Goal: Information Seeking & Learning: Learn about a topic

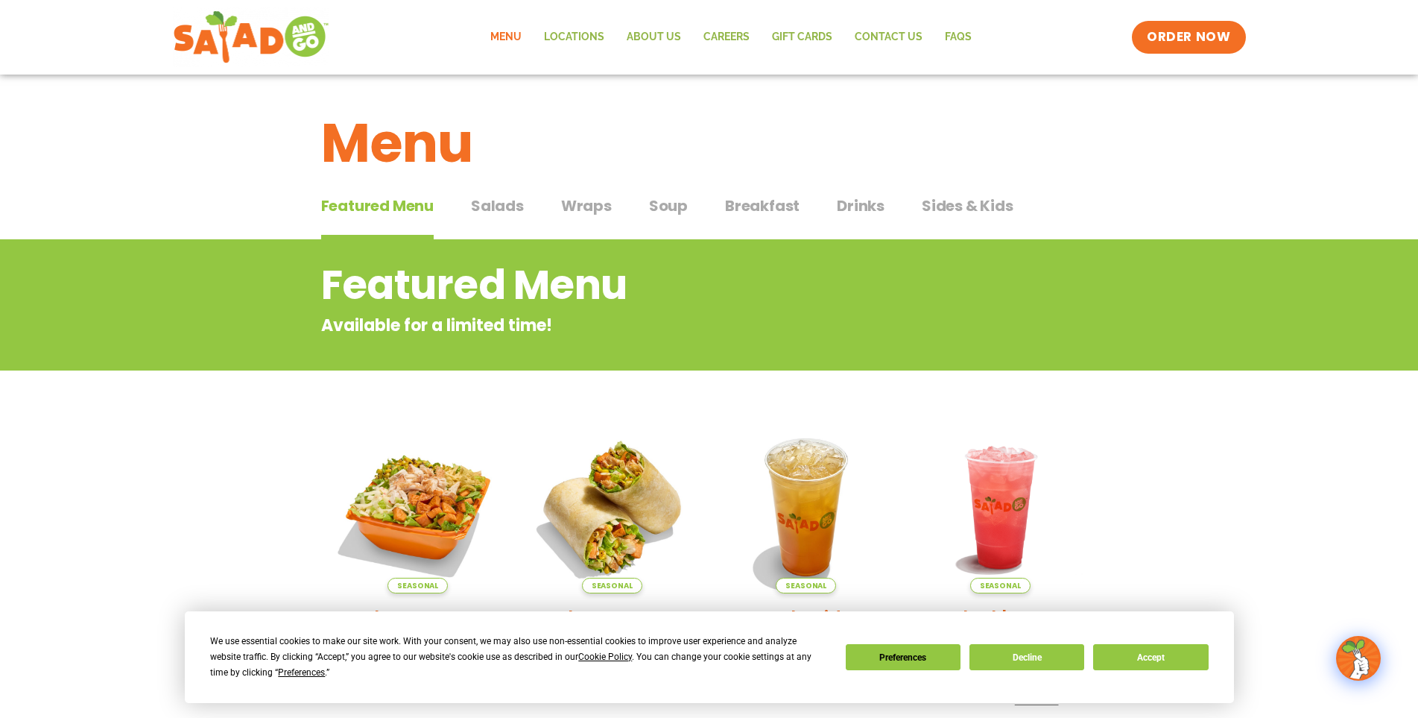
click at [508, 206] on span "Salads" at bounding box center [497, 206] width 53 height 22
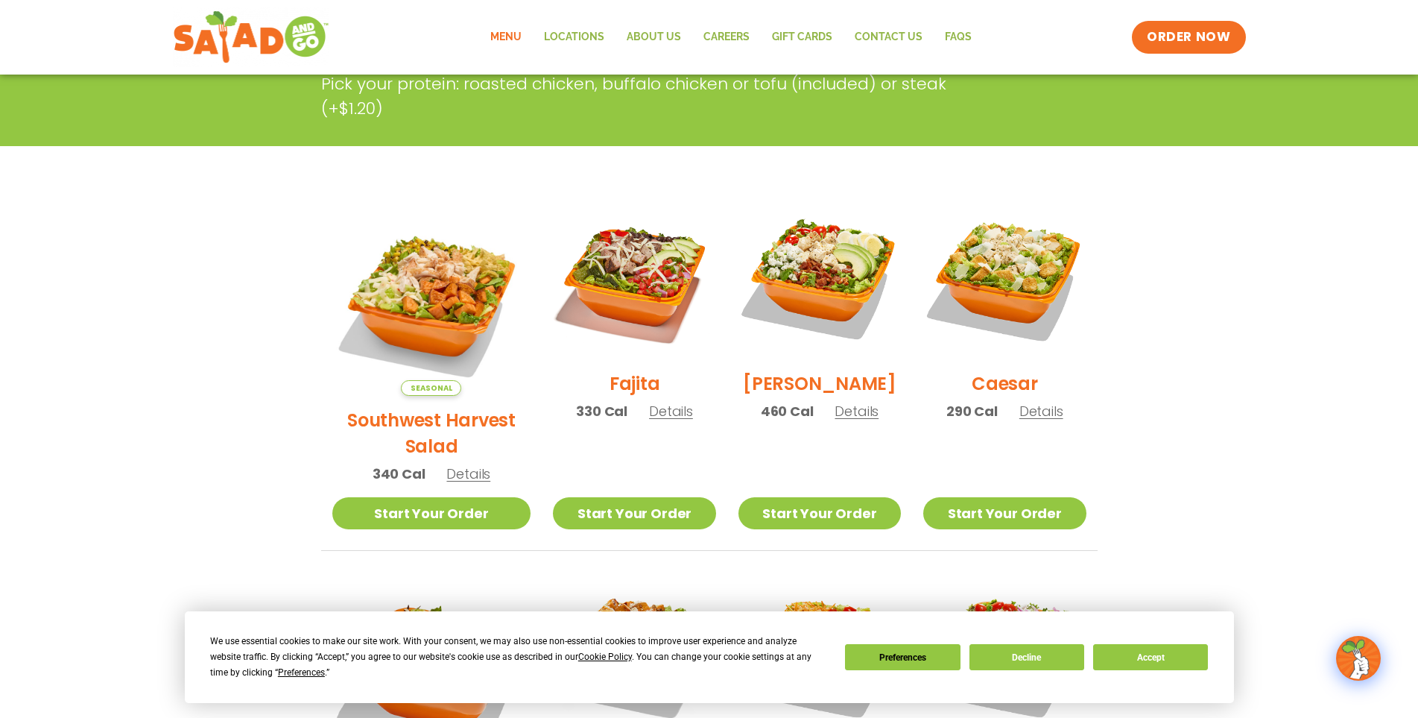
scroll to position [373, 0]
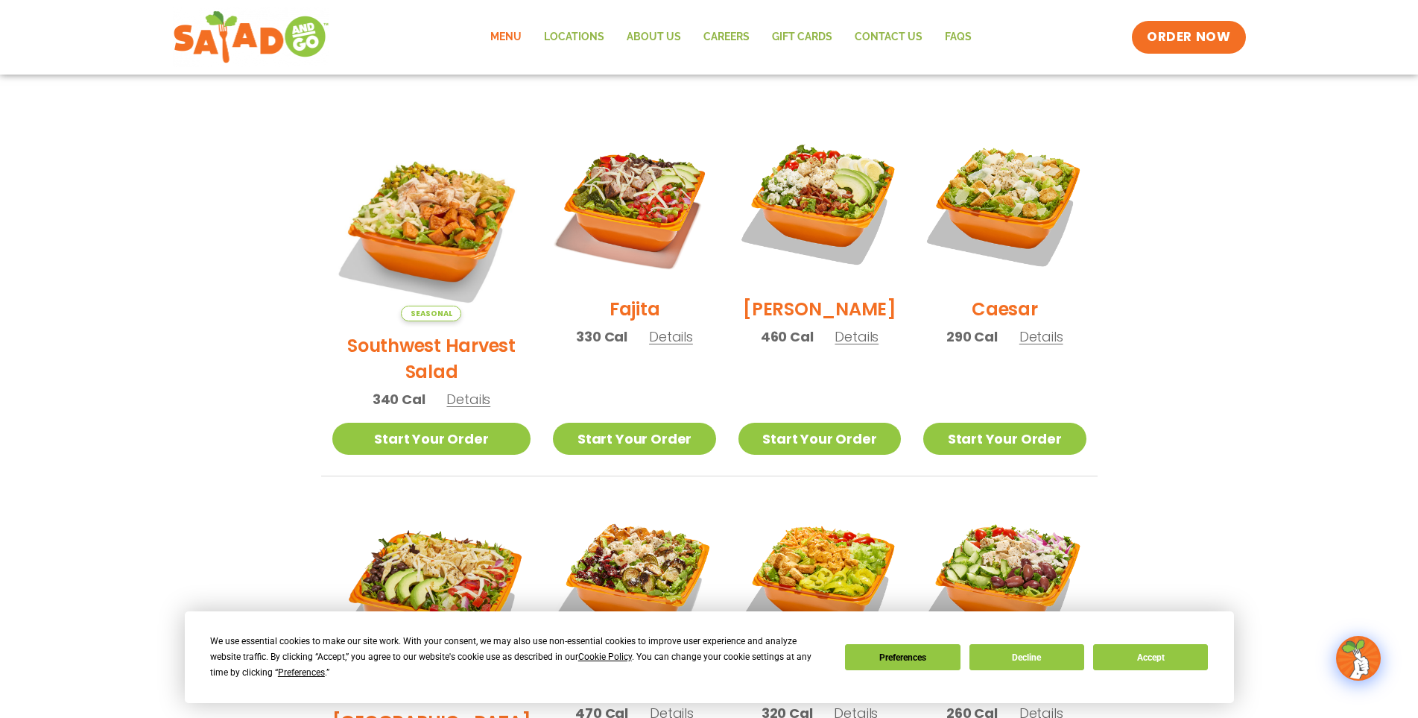
click at [649, 346] on span "Details" at bounding box center [671, 336] width 44 height 19
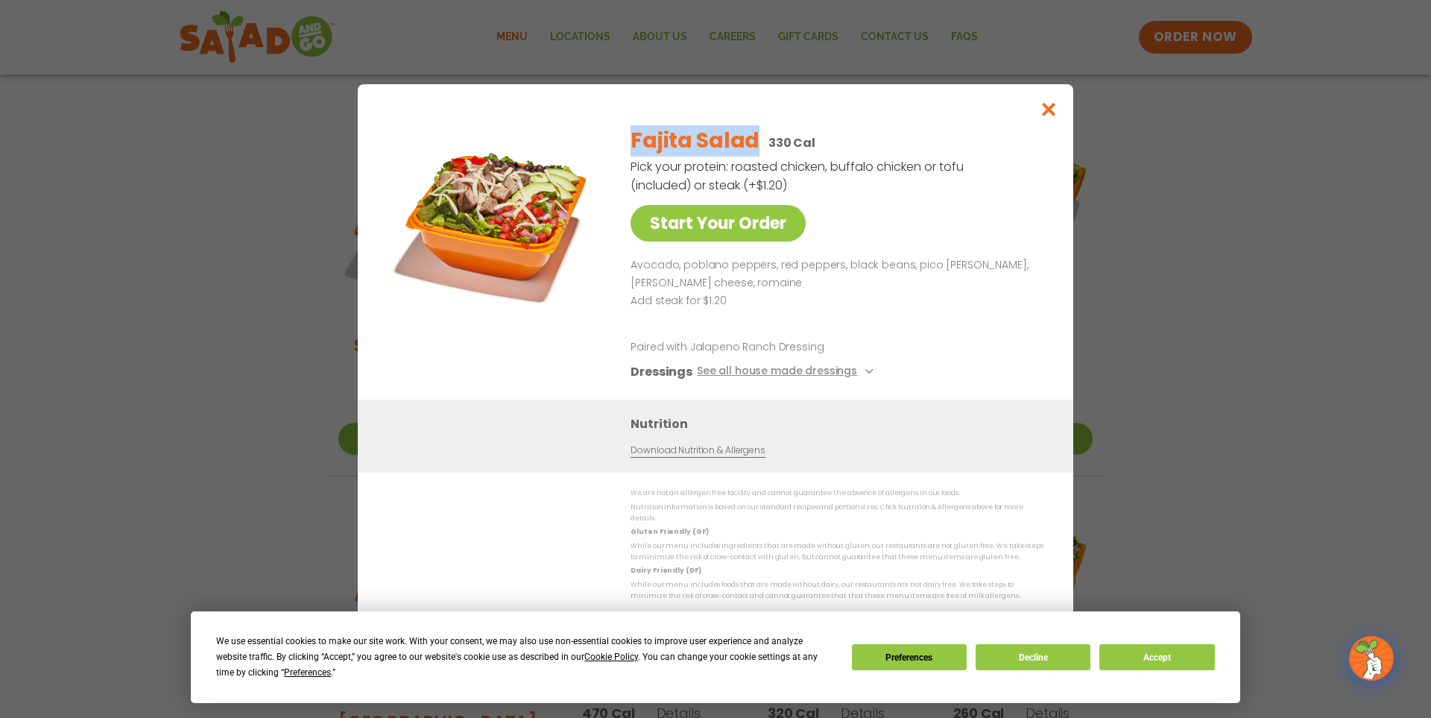
drag, startPoint x: 633, startPoint y: 145, endPoint x: 751, endPoint y: 146, distance: 117.0
click at [751, 146] on h2 "Fajita Salad" at bounding box center [695, 140] width 129 height 31
drag, startPoint x: 751, startPoint y: 148, endPoint x: 821, endPoint y: 139, distance: 70.7
click at [821, 139] on div "Fajita Salad 330 Cal" at bounding box center [834, 140] width 407 height 31
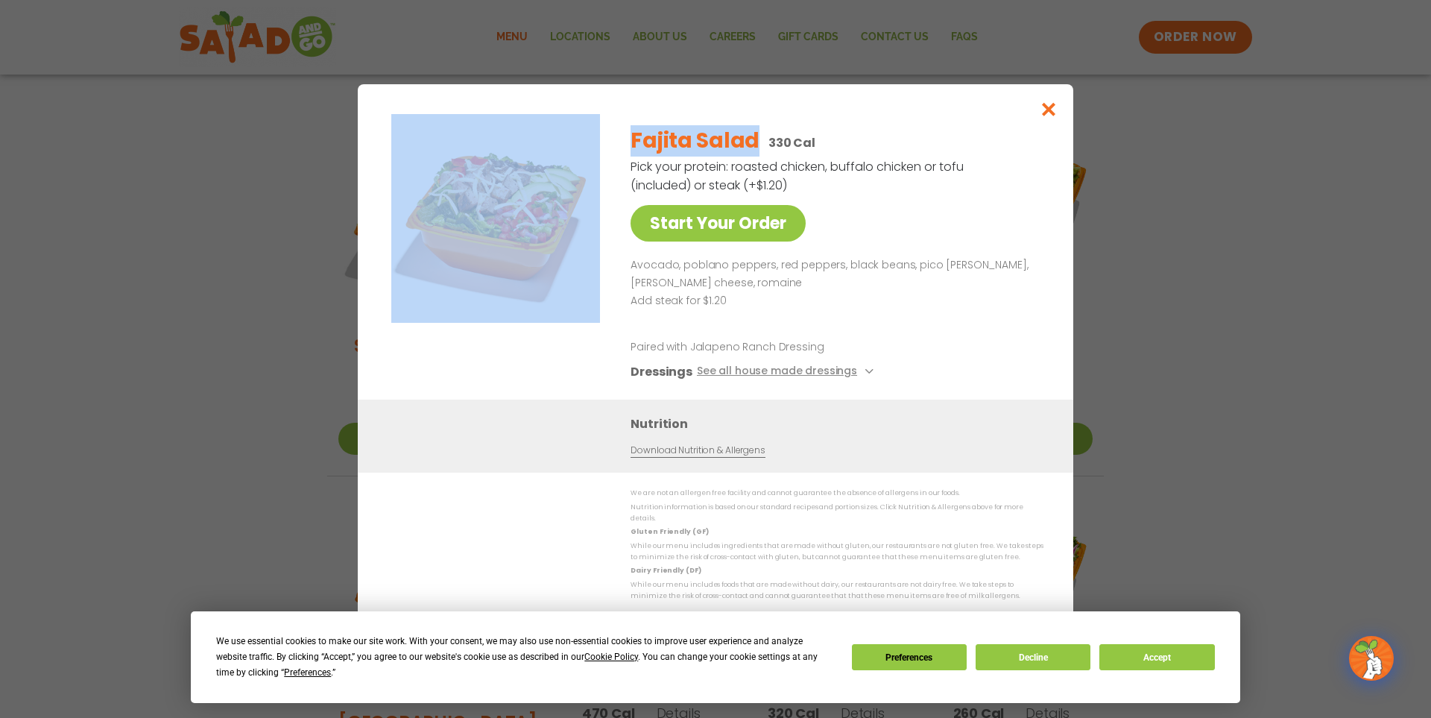
drag, startPoint x: 756, startPoint y: 142, endPoint x: 611, endPoint y: 144, distance: 144.6
click at [611, 144] on div "Start Your Order Fajita Salad 330 Cal Pick your protein: roasted chicken, buffa…" at bounding box center [716, 256] width 656 height 285
copy div "Start Your Order Fajita Salad"
click at [1148, 657] on button "Accept" at bounding box center [1156, 657] width 115 height 26
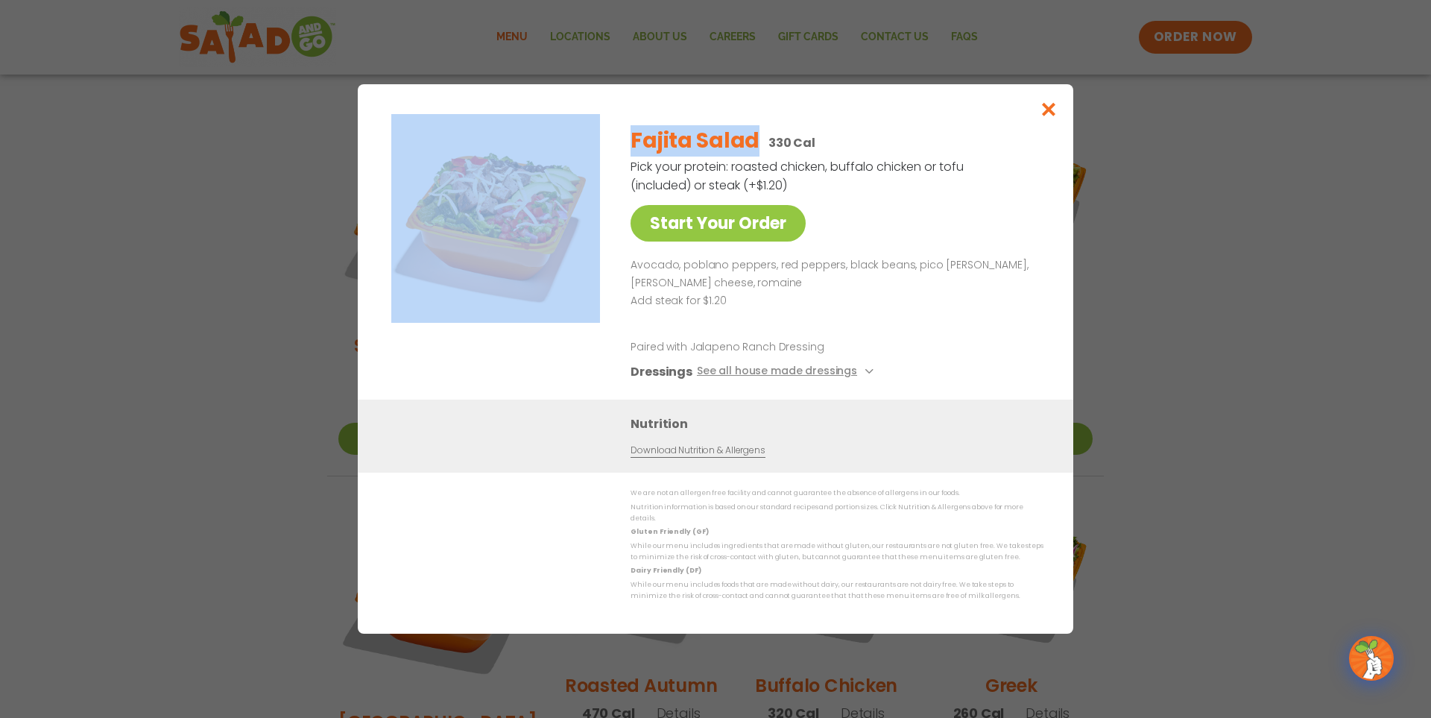
click at [704, 456] on link "Download Nutrition & Allergens" at bounding box center [698, 450] width 134 height 14
click at [1055, 117] on icon "Close modal" at bounding box center [1049, 109] width 19 height 16
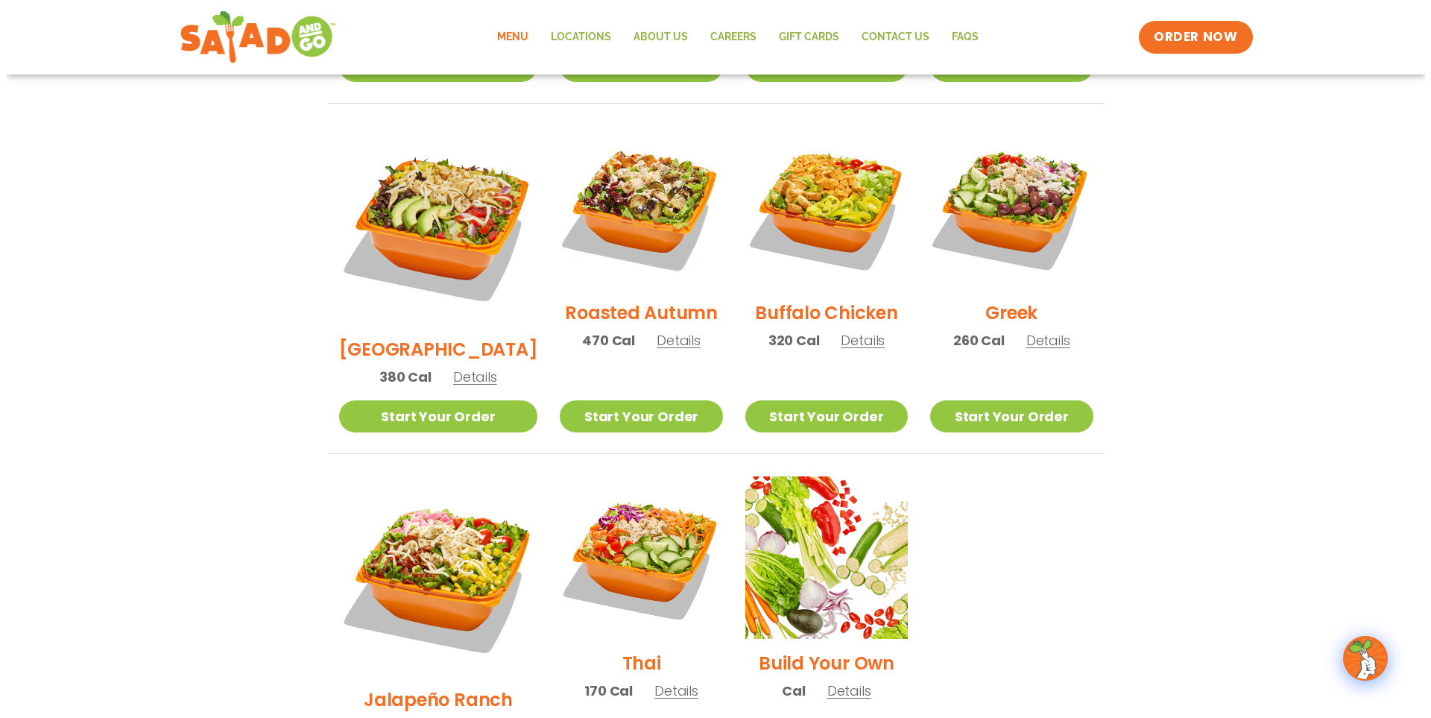
scroll to position [820, 0]
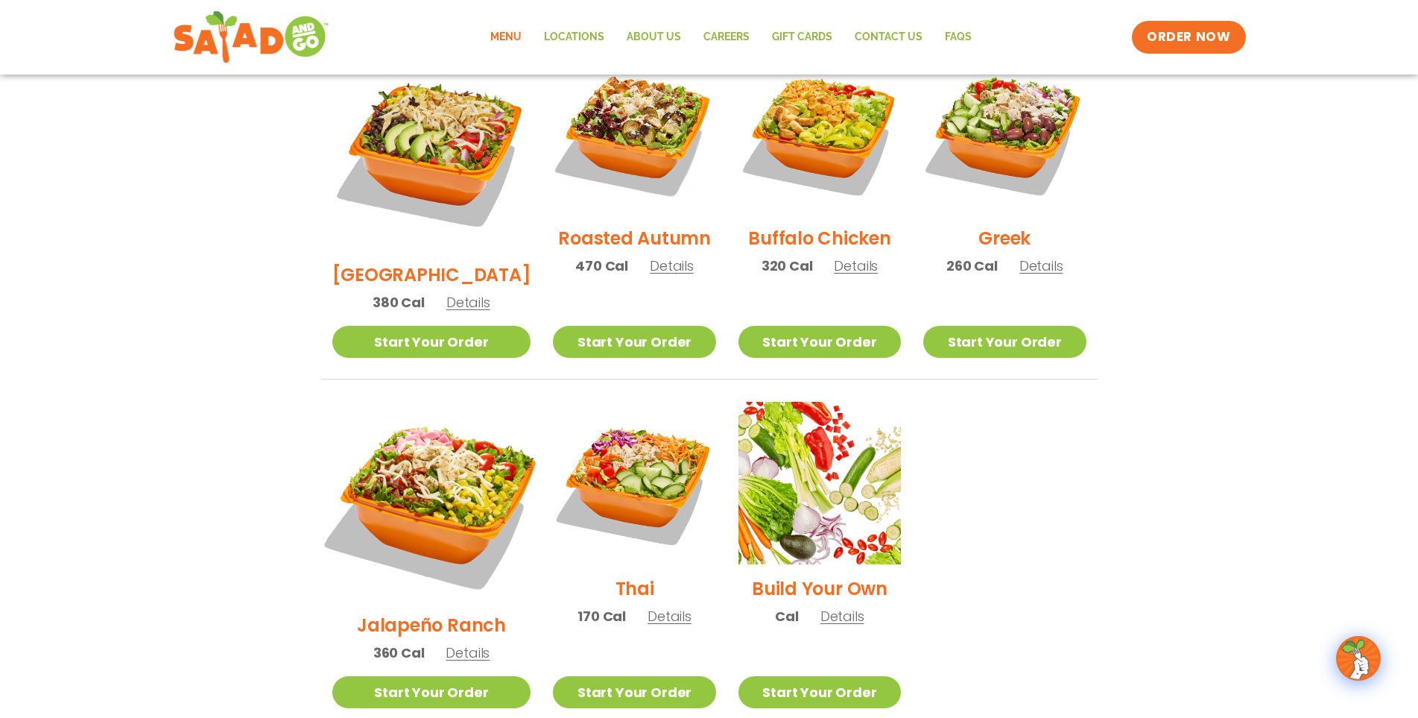
click at [449, 440] on img at bounding box center [431, 501] width 233 height 233
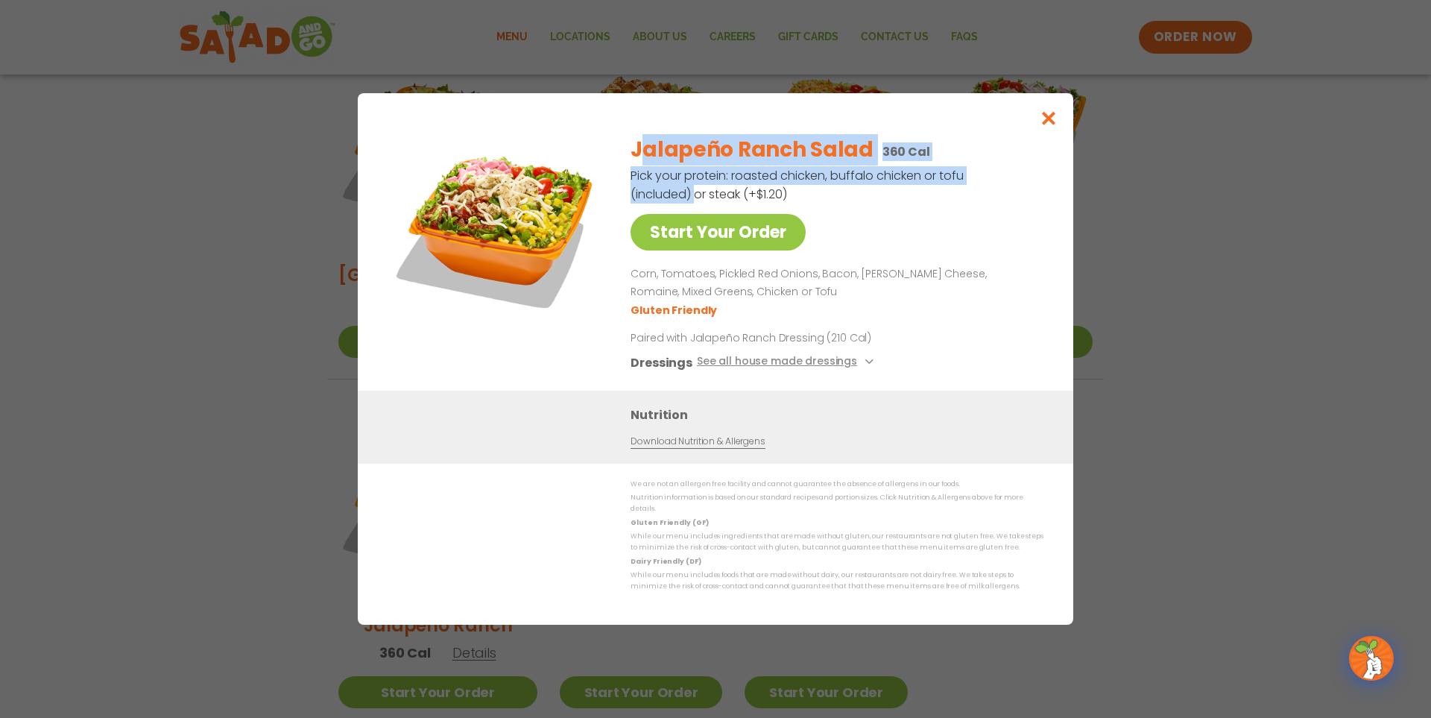
drag, startPoint x: 641, startPoint y: 148, endPoint x: 690, endPoint y: 195, distance: 67.5
click at [690, 195] on div "Jalapeño Ranch Salad 360 Cal Pick your protein: roasted chicken, buffalo chicke…" at bounding box center [834, 257] width 407 height 268
click at [690, 195] on p "Pick your protein: roasted chicken, buffalo chicken or tofu (included) or steak…" at bounding box center [798, 184] width 335 height 37
drag, startPoint x: 690, startPoint y: 202, endPoint x: 633, endPoint y: 155, distance: 73.6
click at [633, 155] on div "Jalapeño Ranch Salad 360 Cal Pick your protein: roasted chicken, buffalo chicke…" at bounding box center [834, 257] width 407 height 268
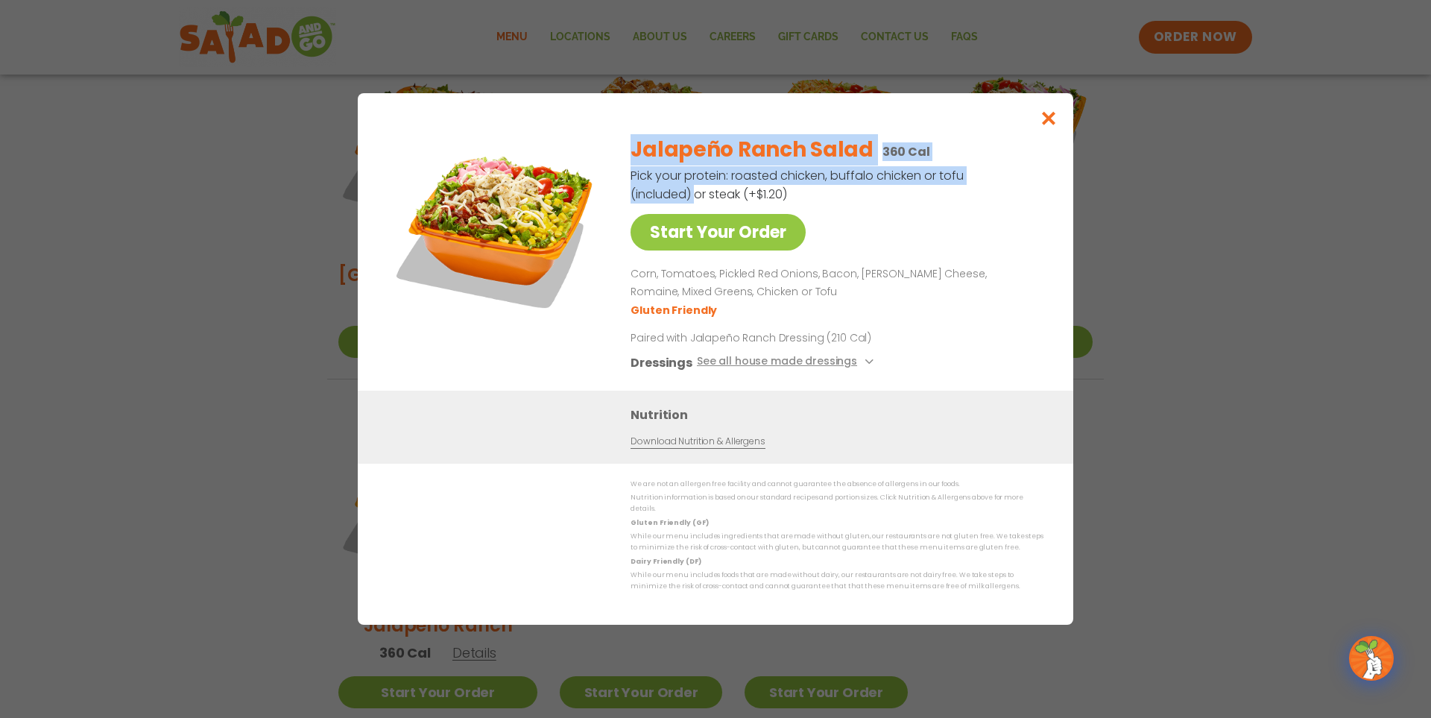
copy div "Jalapeño Ranch Salad 360 Cal Pick your protein: roasted chicken, buffalo chicke…"
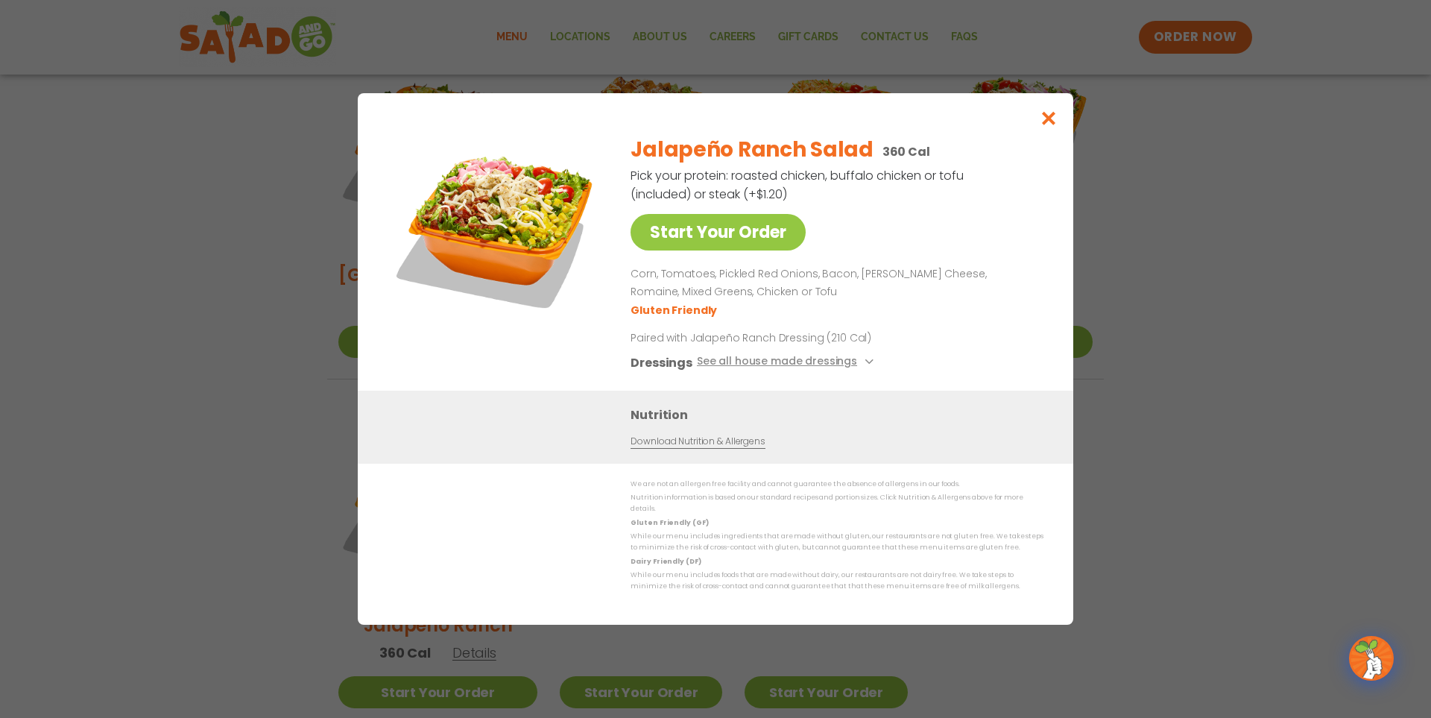
click at [1136, 260] on div "Start Your Order Jalapeño Ranch Salad 360 Cal Pick your protein: roasted chicke…" at bounding box center [715, 359] width 1431 height 718
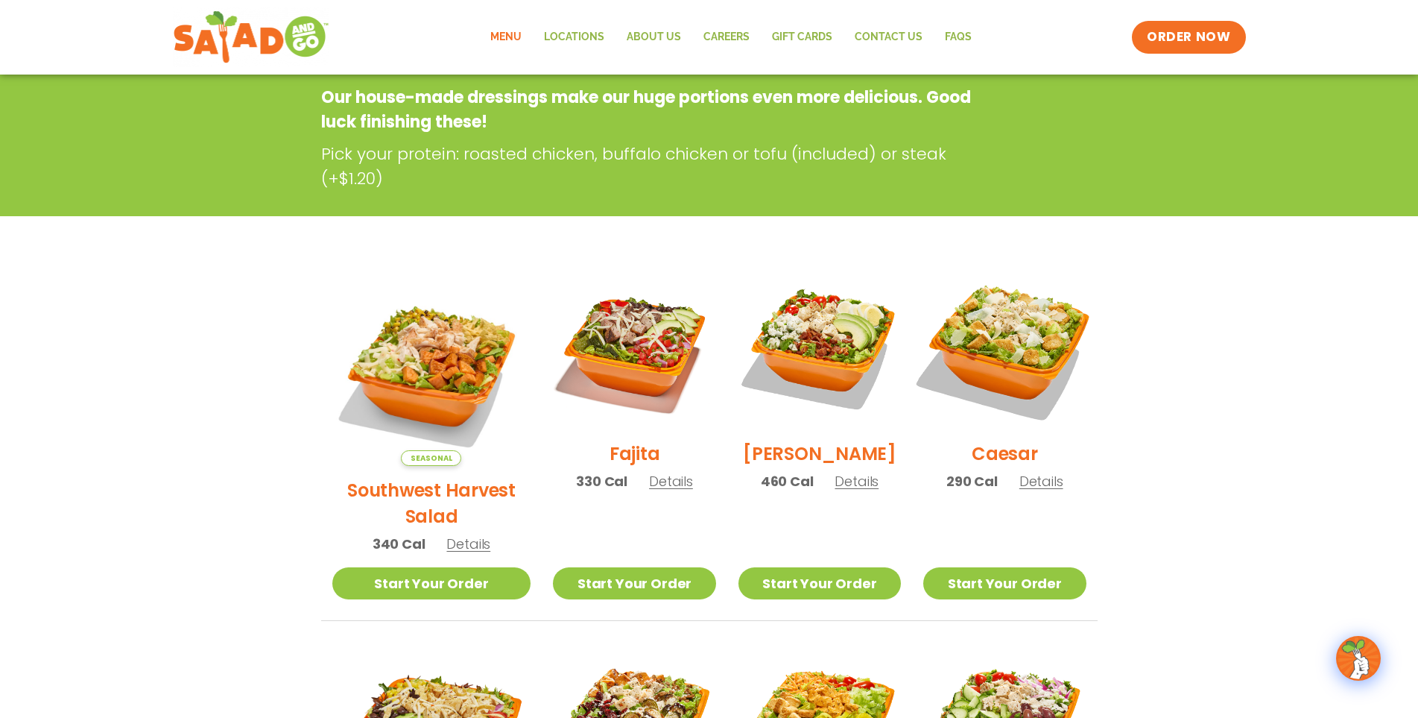
scroll to position [4, 0]
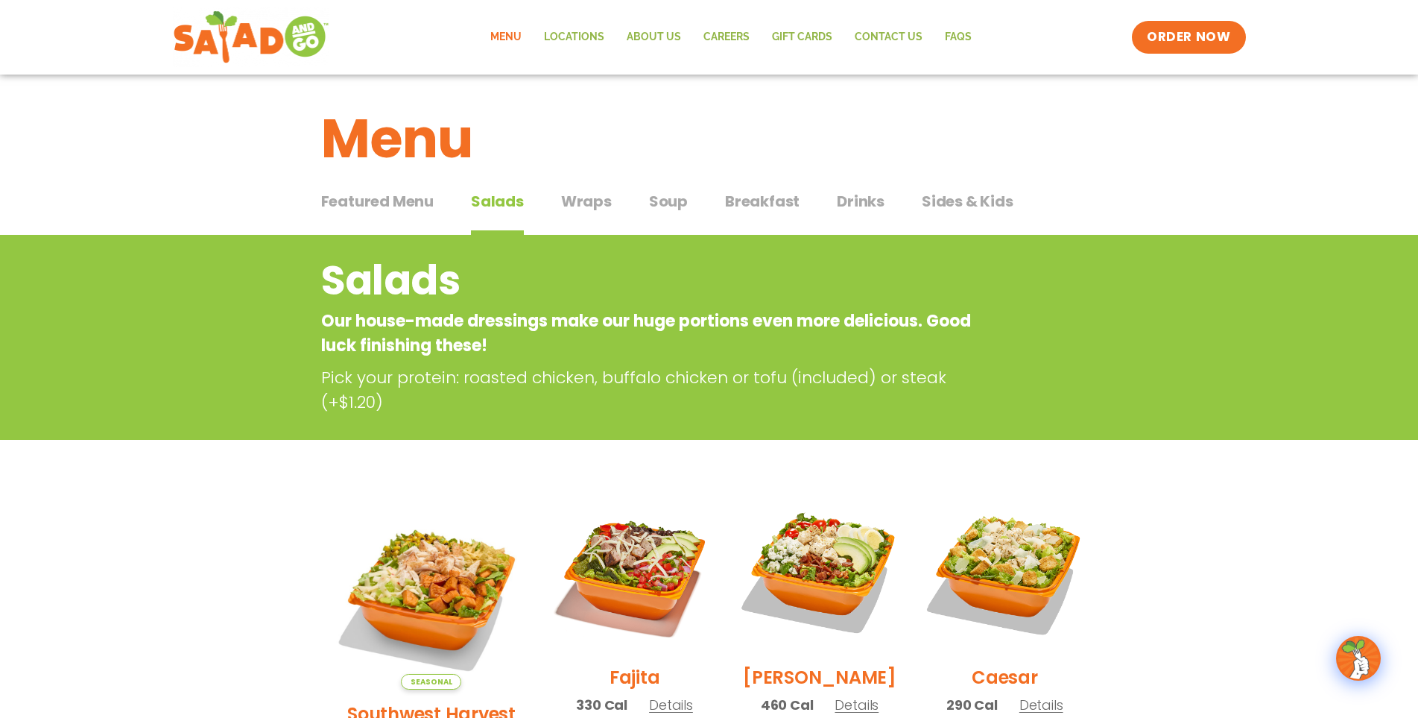
click at [579, 195] on span "Wraps" at bounding box center [586, 201] width 51 height 22
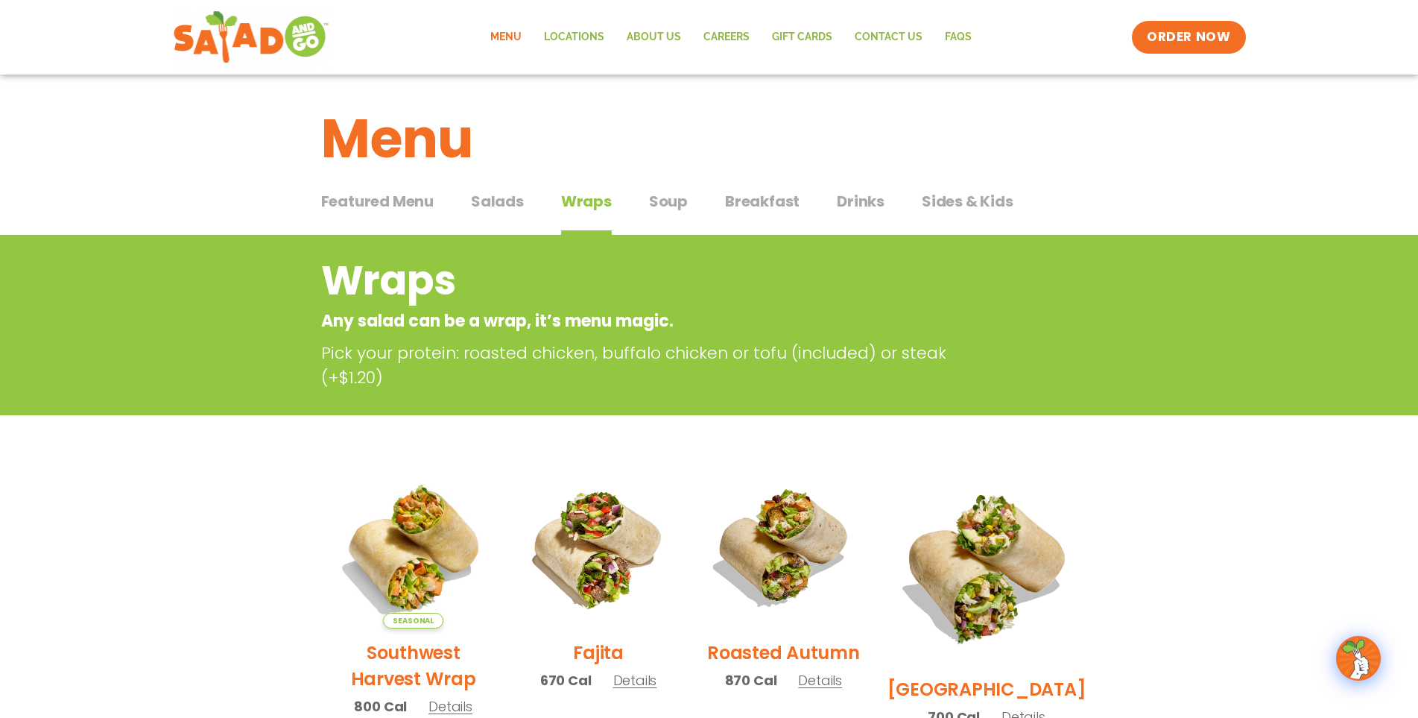
click at [685, 203] on span "Soup" at bounding box center [668, 201] width 39 height 22
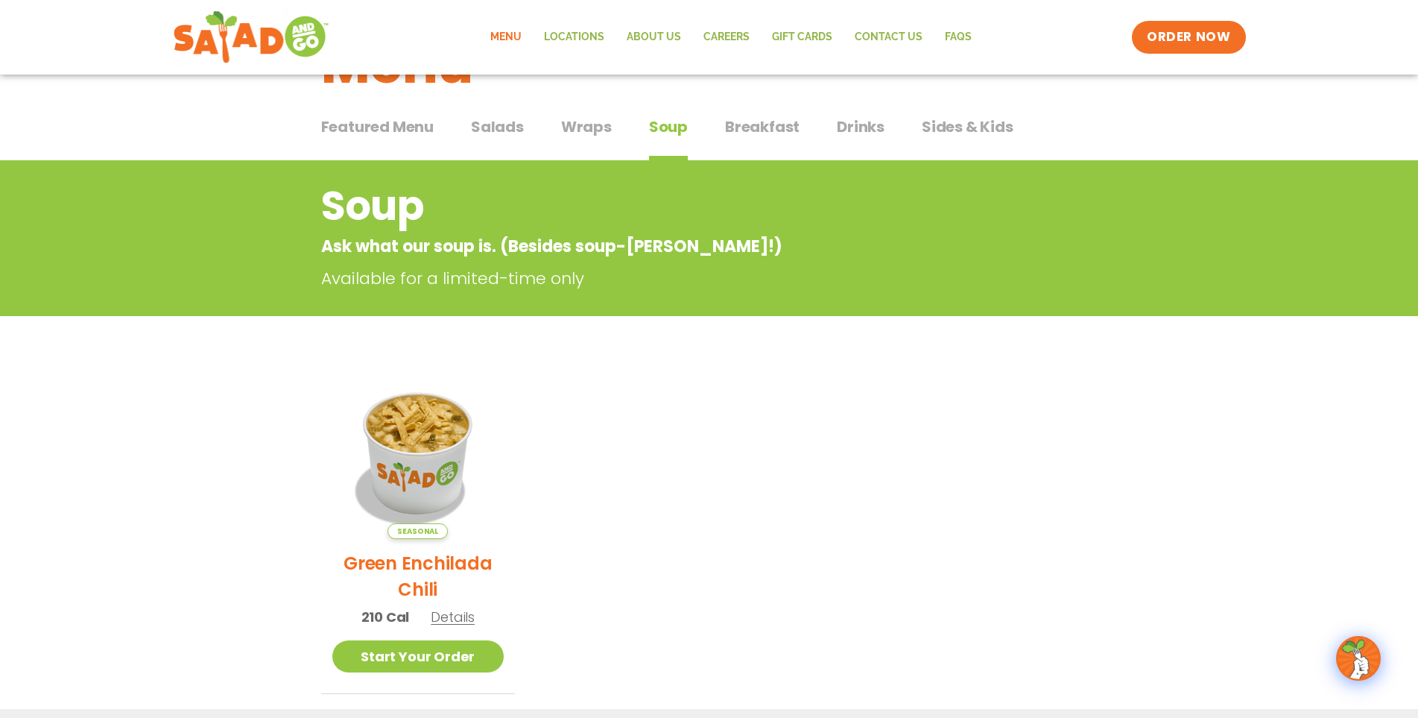
scroll to position [4, 0]
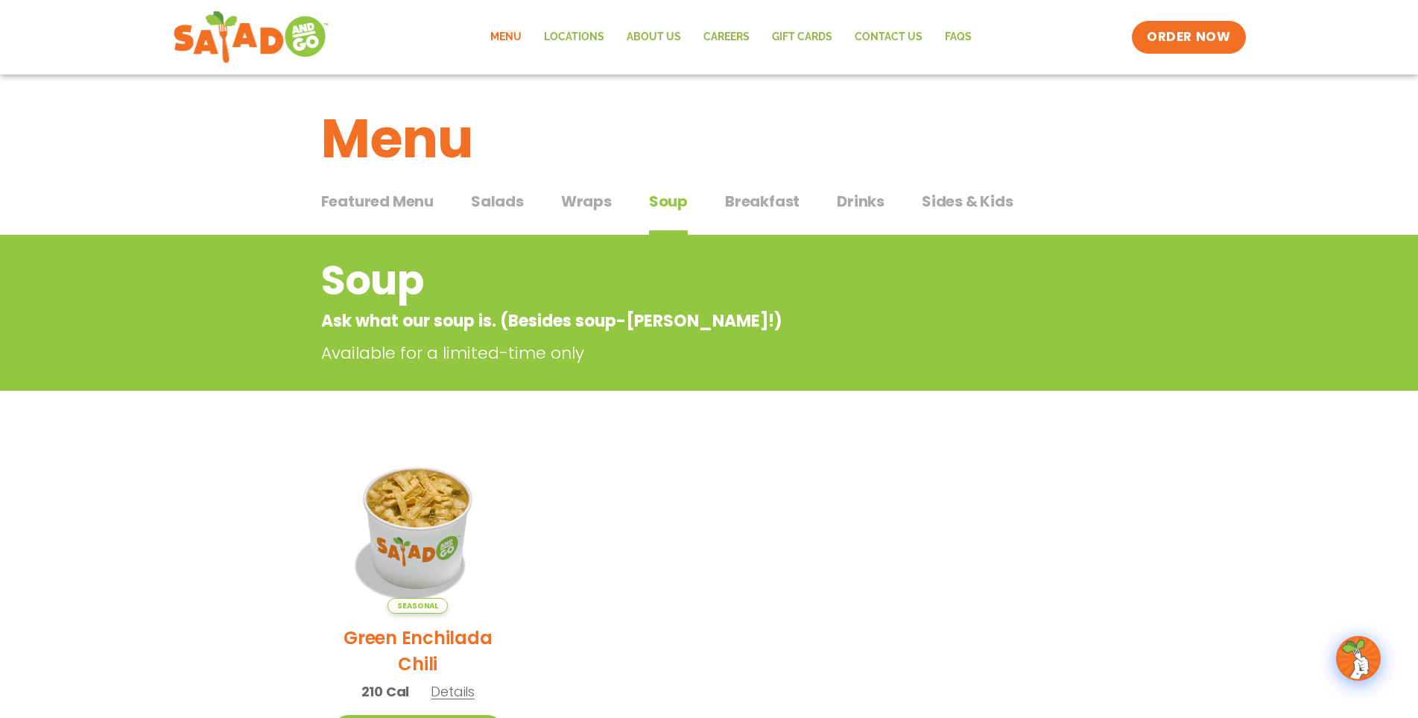
click at [508, 195] on span "Salads" at bounding box center [497, 201] width 53 height 22
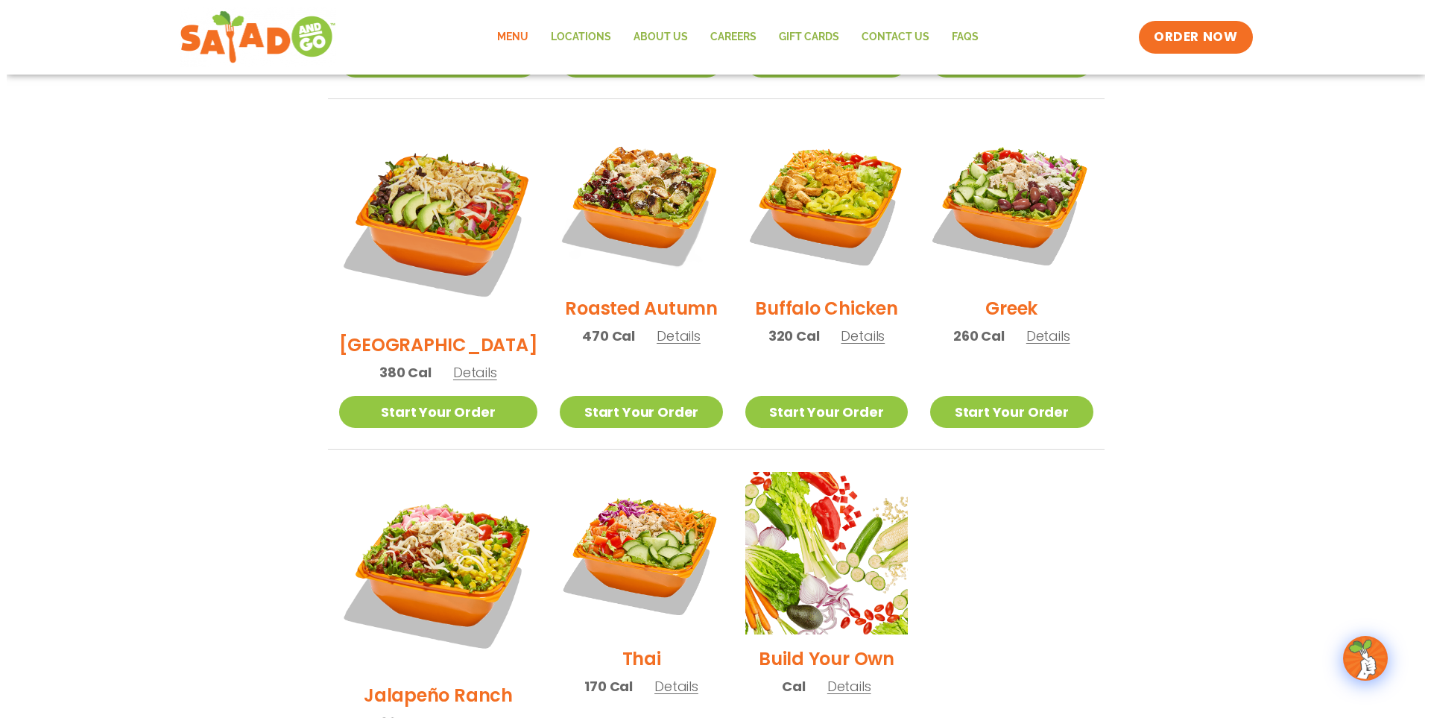
scroll to position [824, 0]
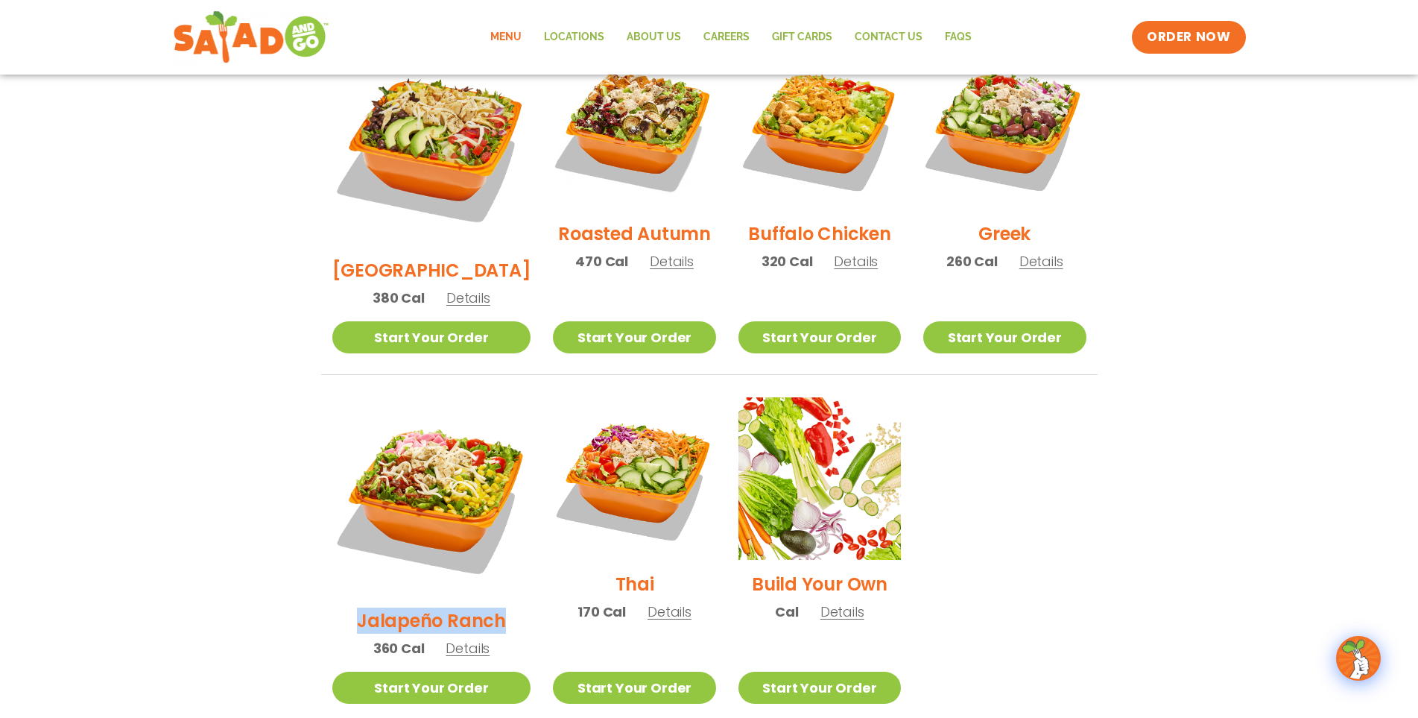
drag, startPoint x: 339, startPoint y: 536, endPoint x: 499, endPoint y: 531, distance: 160.3
click at [499, 531] on div "Jalapeño Ranch 360 Cal Details" at bounding box center [431, 534] width 199 height 274
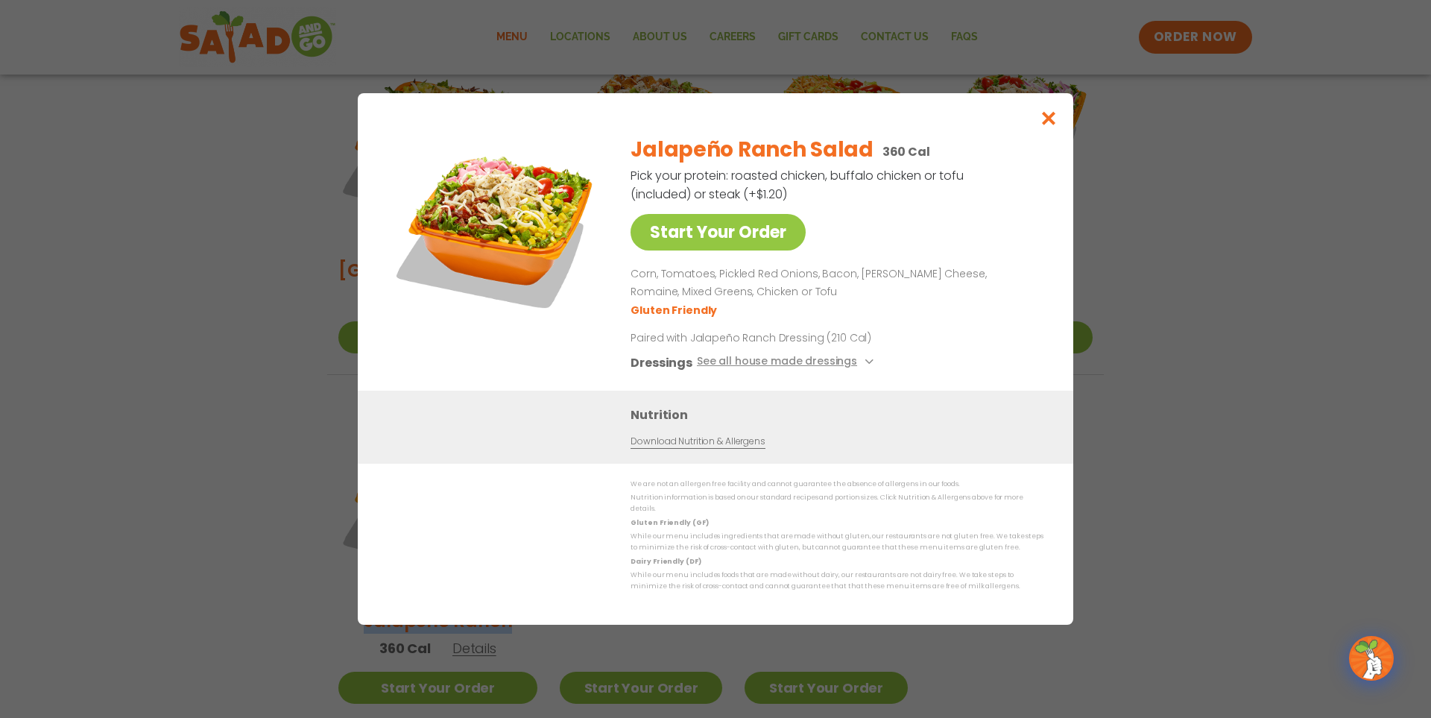
copy h2 "Jalapeño Ranch"
click at [1057, 124] on icon "Close modal" at bounding box center [1049, 118] width 19 height 16
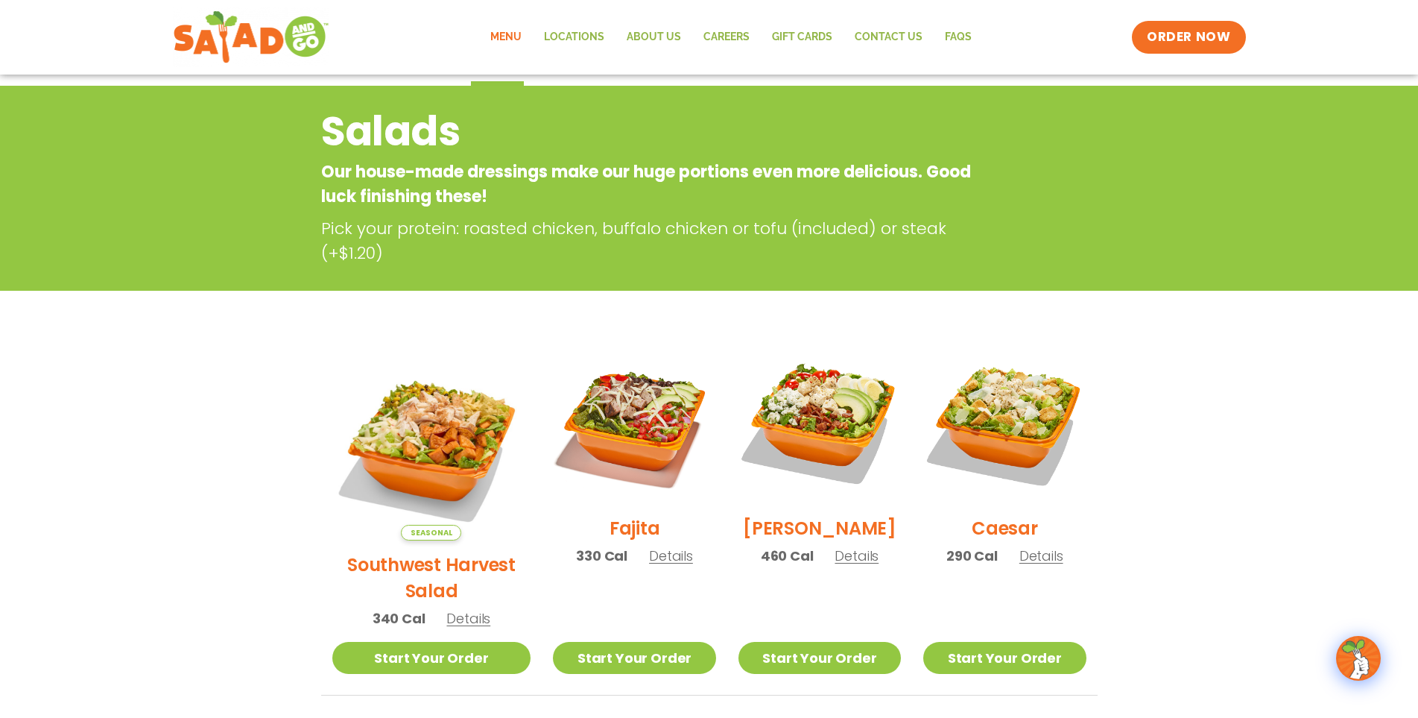
scroll to position [0, 0]
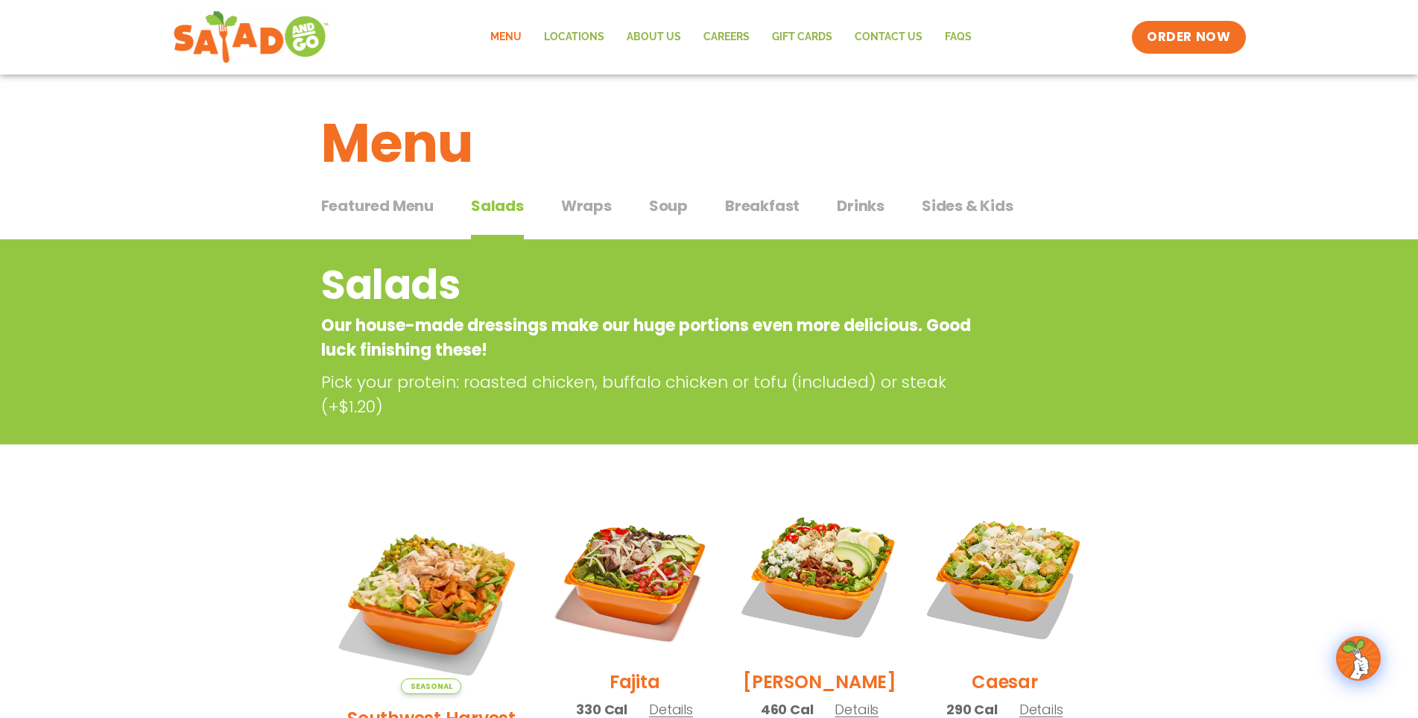
click at [659, 208] on span "Soup" at bounding box center [668, 206] width 39 height 22
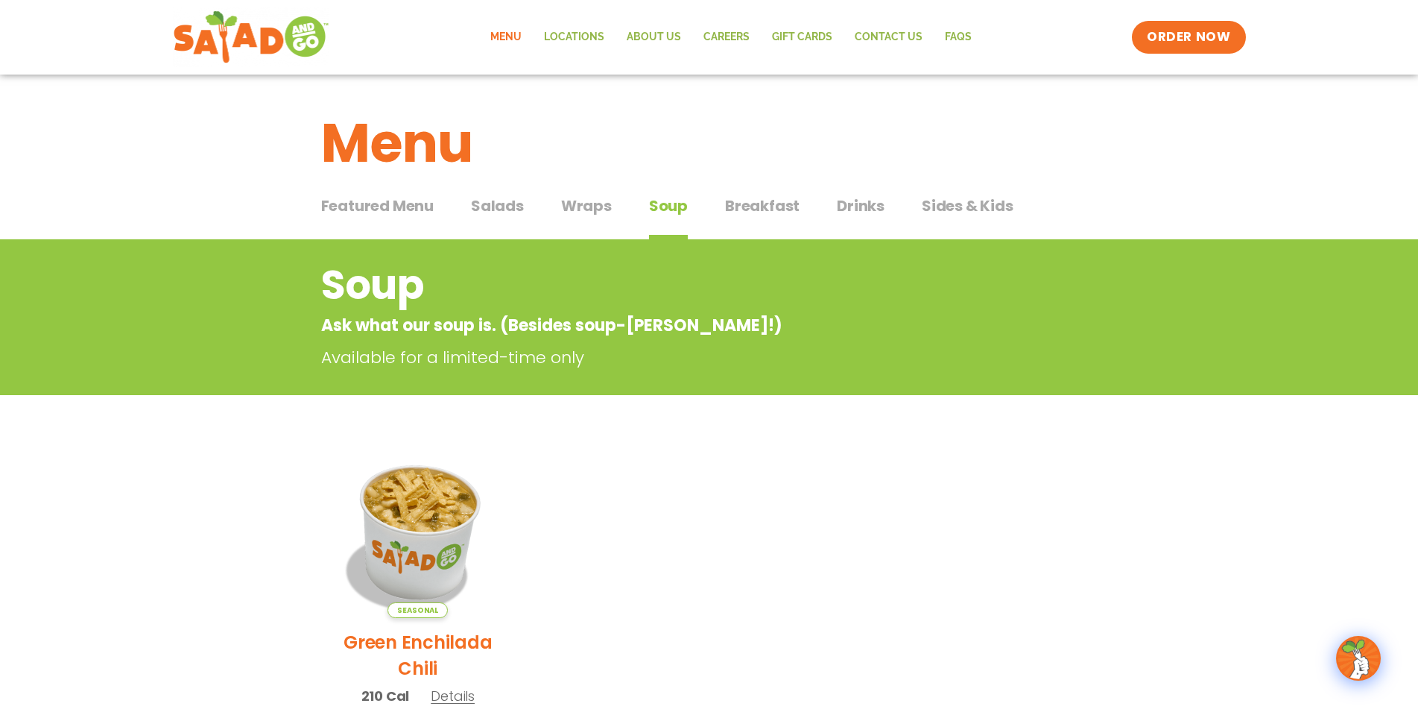
scroll to position [149, 0]
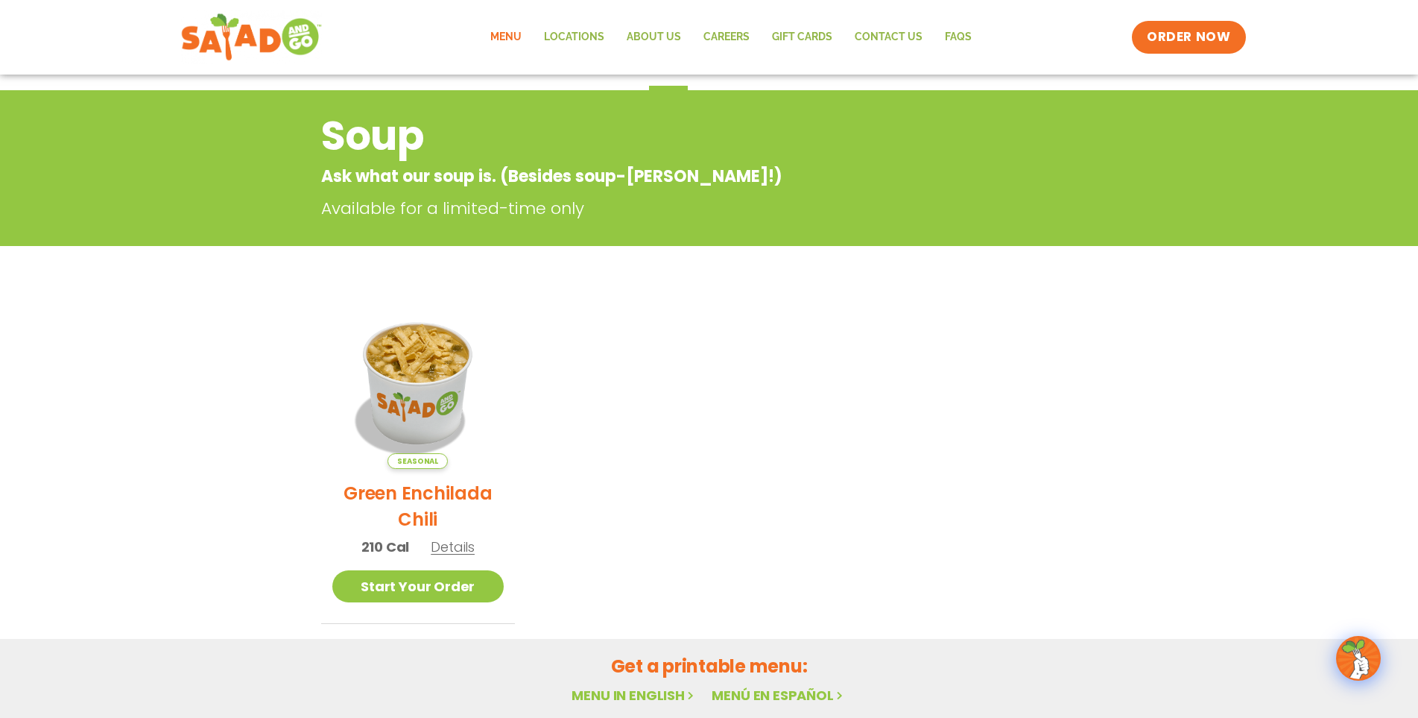
click at [244, 34] on img at bounding box center [250, 37] width 141 height 54
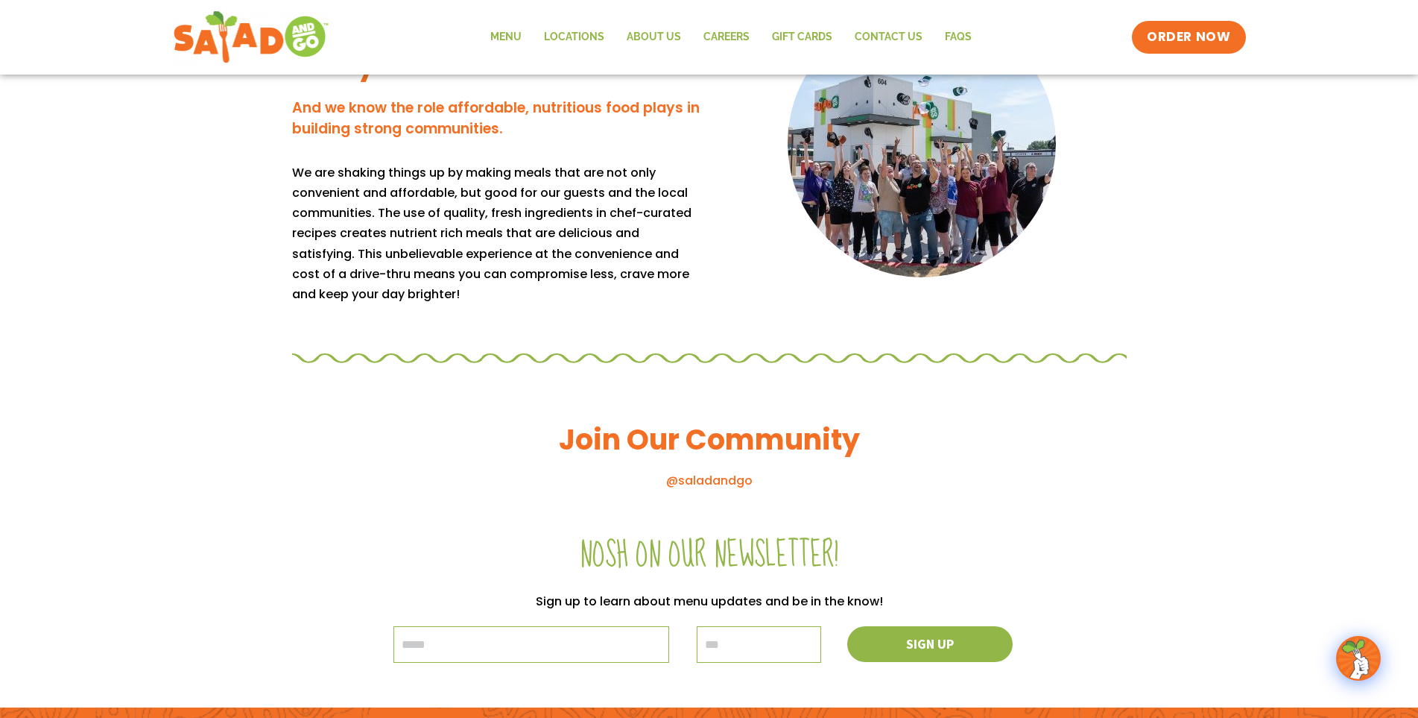
scroll to position [1559, 0]
